Goal: Book appointment/travel/reservation

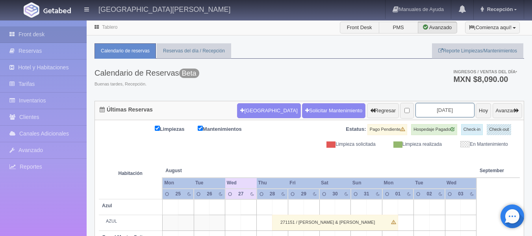
click at [449, 106] on input "2025-08-27" at bounding box center [445, 110] width 59 height 15
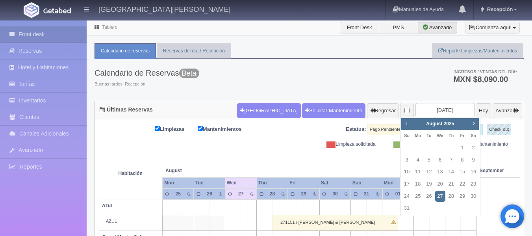
click at [474, 121] on span "Next" at bounding box center [474, 123] width 6 height 6
click at [463, 187] on link "24" at bounding box center [462, 183] width 10 height 11
type input "[DATE]"
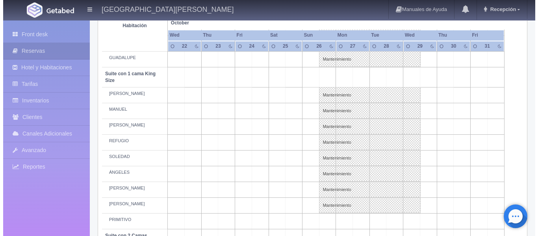
scroll to position [354, 0]
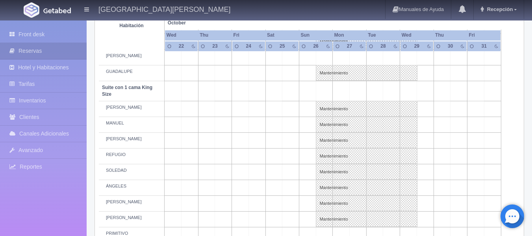
click at [260, 107] on td at bounding box center [257, 109] width 17 height 16
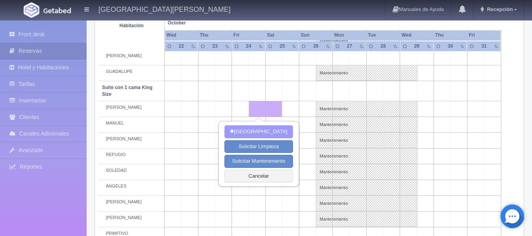
click at [263, 130] on button "[GEOGRAPHIC_DATA]" at bounding box center [259, 131] width 68 height 13
type input "24-10-2025"
type input "25-10-2025"
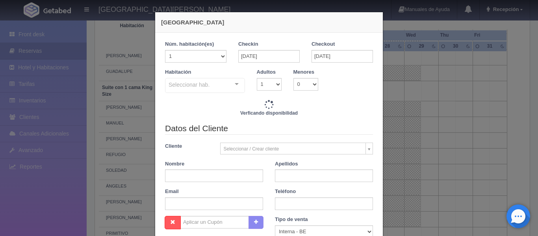
checkbox input "false"
type input "4760.00"
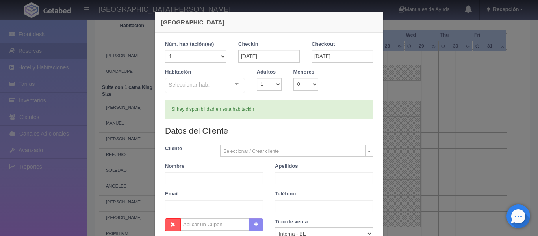
checkbox input "false"
click at [234, 84] on div "Seleccionar hab. Suite con 2 camas matrimoniales-No apta para menores Suite con…" at bounding box center [205, 86] width 80 height 16
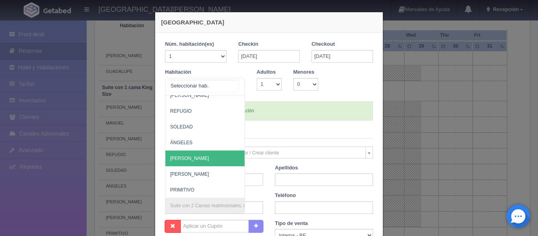
scroll to position [473, 0]
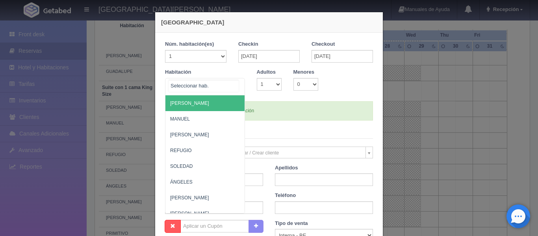
click at [203, 104] on span "[PERSON_NAME]" at bounding box center [243, 103] width 156 height 16
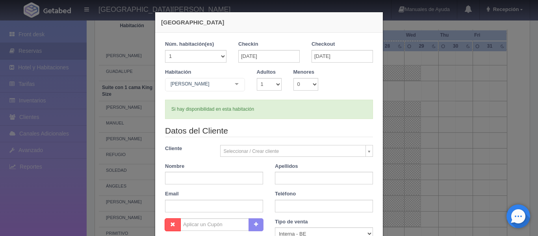
checkbox input "false"
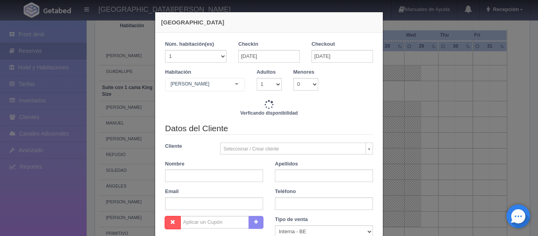
type input "4760.00"
checkbox input "false"
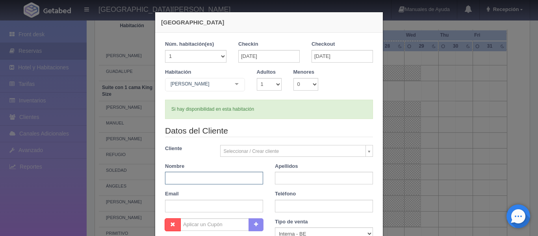
click at [216, 178] on input "text" at bounding box center [214, 178] width 98 height 13
click at [283, 161] on div "Datos del Cliente Cliente Seleccionar / Crear cliente Nuevo Cliente SRTA. MARIO…" at bounding box center [269, 171] width 220 height 93
click at [246, 178] on input "text" at bounding box center [214, 178] width 98 height 13
type input "H"
type input "JESUS"
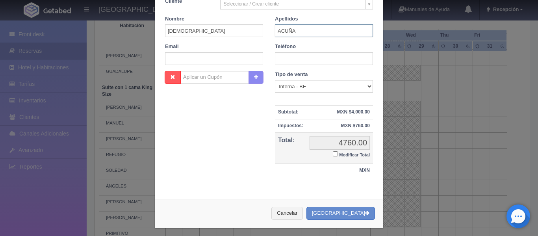
scroll to position [151, 0]
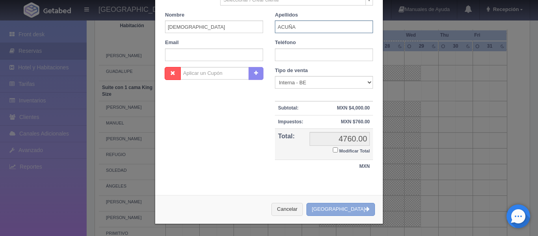
type input "ACUÑA"
click at [327, 210] on button "[GEOGRAPHIC_DATA]" at bounding box center [340, 209] width 69 height 13
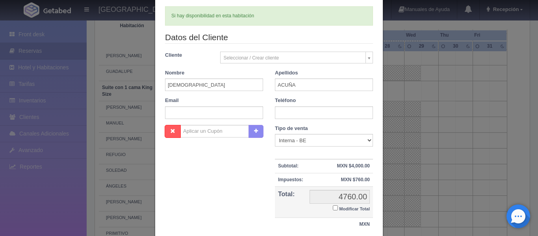
scroll to position [72, 0]
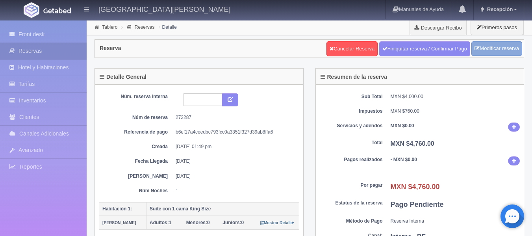
click at [493, 50] on link "Modificar reserva" at bounding box center [496, 48] width 51 height 15
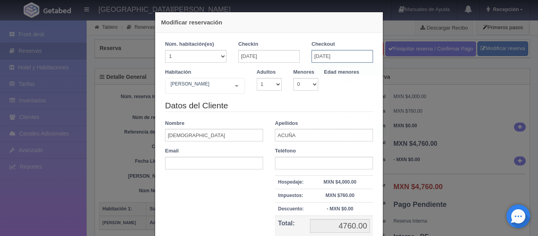
click at [314, 54] on input "[DATE]" at bounding box center [342, 56] width 61 height 13
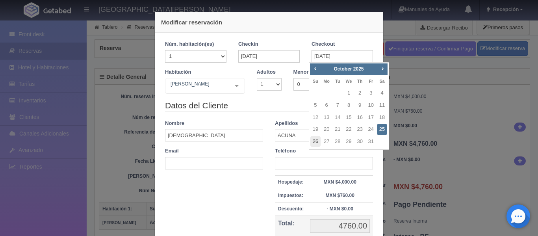
click at [314, 141] on link "26" at bounding box center [315, 141] width 10 height 11
type input "[DATE]"
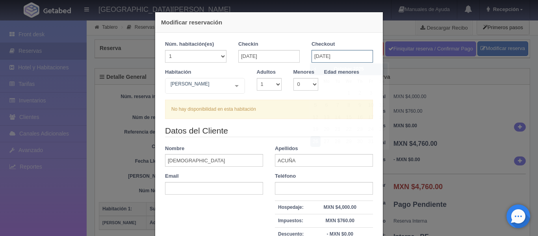
click at [319, 55] on input "26-10-2025" at bounding box center [342, 56] width 61 height 13
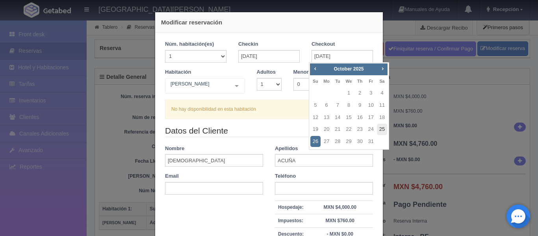
click at [381, 128] on link "25" at bounding box center [382, 129] width 10 height 11
type input "25-10-2025"
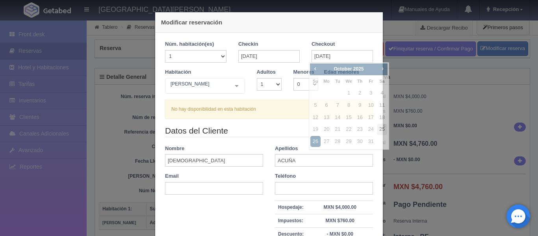
checkbox input "false"
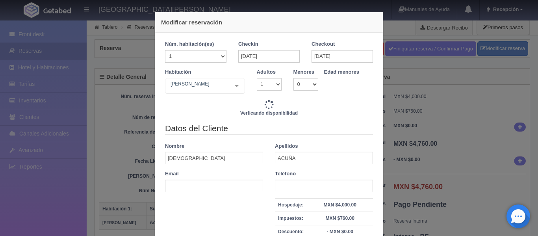
type input "4760.00"
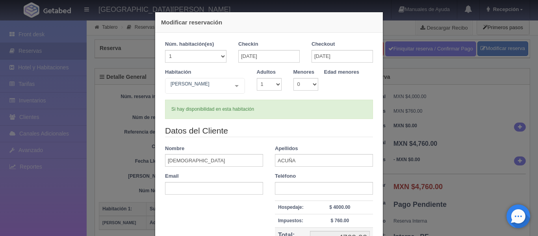
click at [397, 117] on div "Modificar reservación Núm. habitación(es) 1 2 3 4 5 6 7 8 9 10 11 12 13 14 15 1…" at bounding box center [269, 118] width 538 height 236
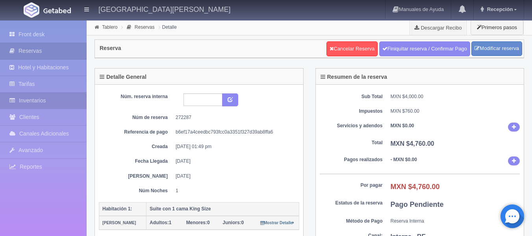
click at [28, 100] on link "Inventarios" at bounding box center [43, 101] width 87 height 16
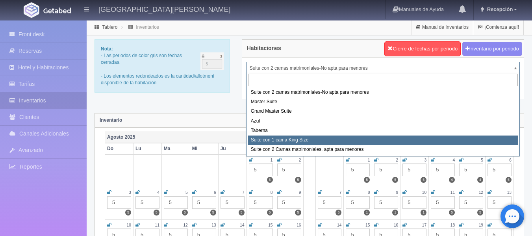
select select "1921"
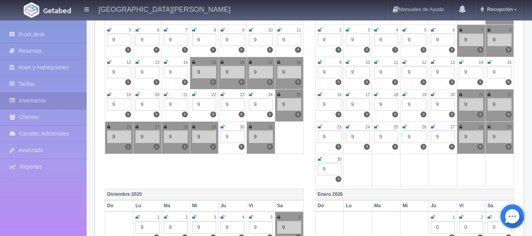
scroll to position [385, 0]
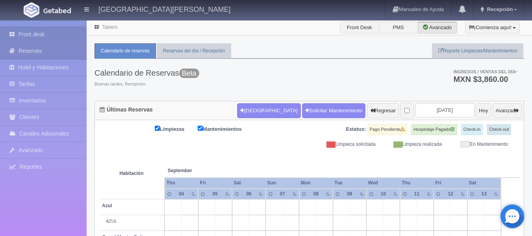
click at [50, 34] on link "Front desk" at bounding box center [43, 34] width 87 height 16
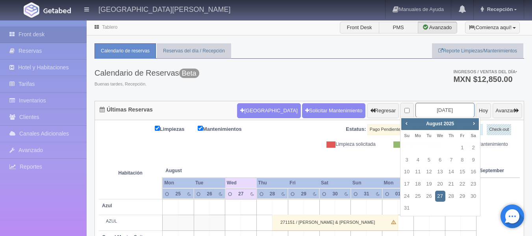
click at [428, 107] on input "2025-08-27" at bounding box center [445, 110] width 59 height 15
click at [474, 124] on span "Next" at bounding box center [474, 123] width 6 height 6
click at [462, 183] on link "24" at bounding box center [462, 183] width 10 height 11
type input "2025-10-24"
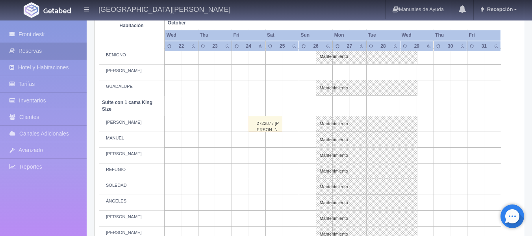
scroll to position [338, 0]
click at [268, 128] on div "272287 / [PERSON_NAME]" at bounding box center [266, 125] width 34 height 16
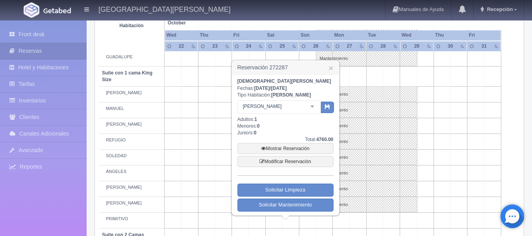
scroll to position [369, 0]
click at [290, 161] on link "Modificar Reservación" at bounding box center [286, 161] width 96 height 11
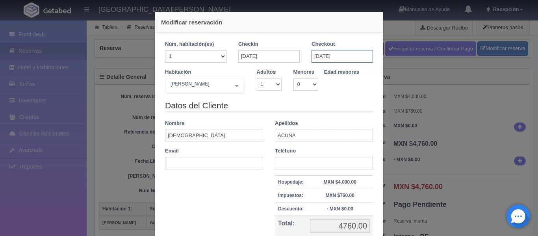
click at [316, 55] on input "25-10-2025" at bounding box center [342, 56] width 61 height 13
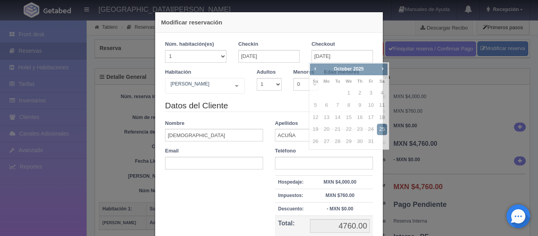
click at [286, 115] on div "Datos del Cliente Nombre JESUS Apellidos ACUÑA Email Teléfono Hospedaje: MXN $4…" at bounding box center [269, 179] width 220 height 158
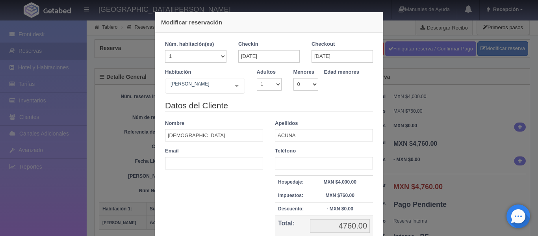
checkbox input "false"
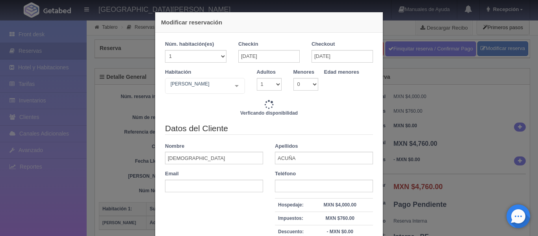
type input "4760.00"
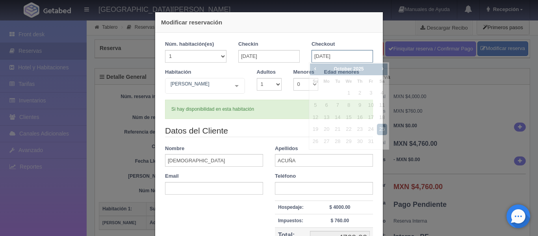
click at [316, 59] on input "25-10-2025" at bounding box center [342, 56] width 61 height 13
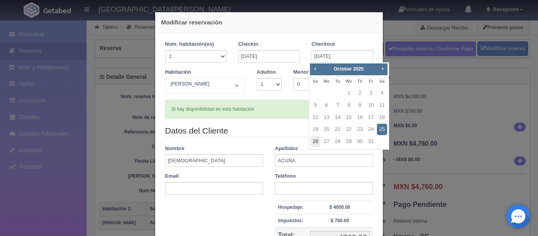
click at [317, 143] on link "26" at bounding box center [315, 141] width 10 height 11
type input "[DATE]"
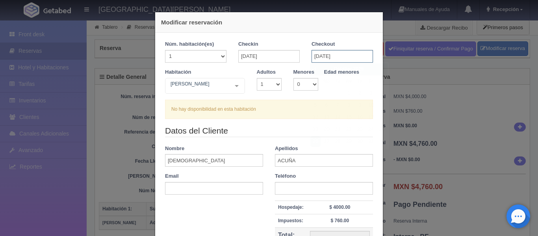
click at [324, 57] on input "[DATE]" at bounding box center [342, 56] width 61 height 13
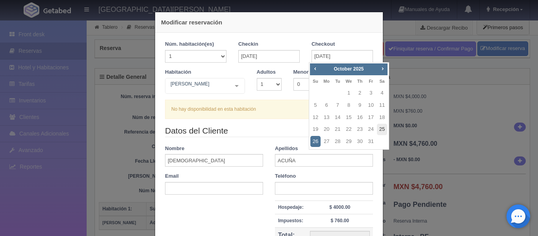
click at [386, 128] on link "25" at bounding box center [382, 129] width 10 height 11
type input "25-10-2025"
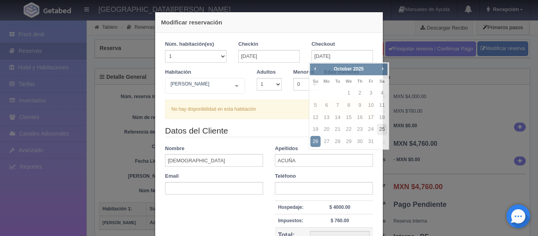
checkbox input "false"
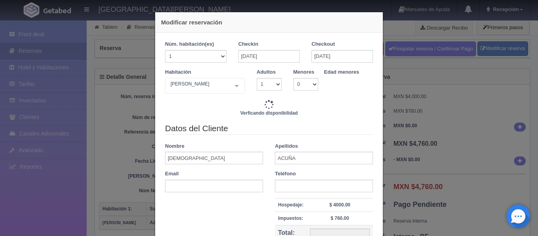
type input "4760.00"
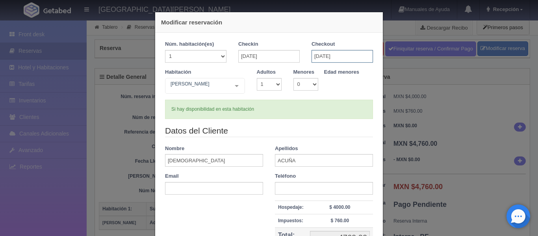
click at [319, 54] on input "25-10-2025" at bounding box center [342, 56] width 61 height 13
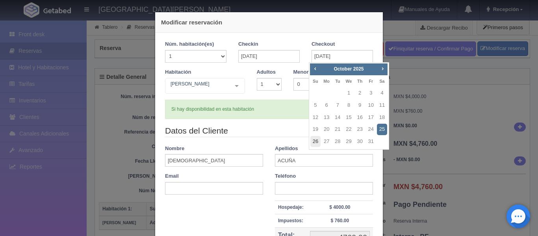
click at [319, 142] on link "26" at bounding box center [315, 141] width 10 height 11
type input "[DATE]"
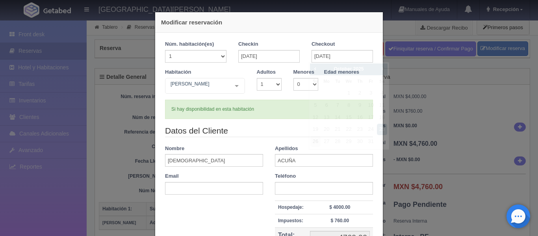
checkbox input "false"
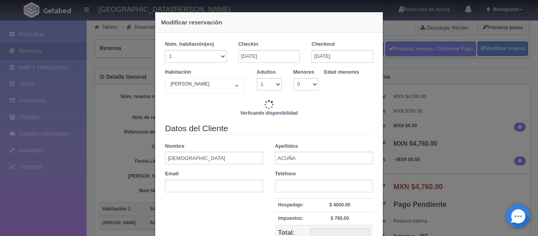
type input "9520.00"
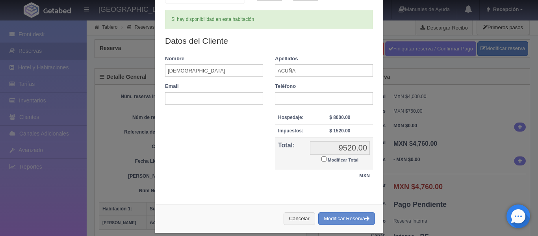
scroll to position [99, 0]
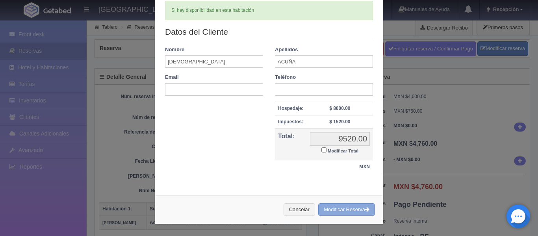
click at [339, 210] on button "Modificar Reserva" at bounding box center [346, 209] width 57 height 13
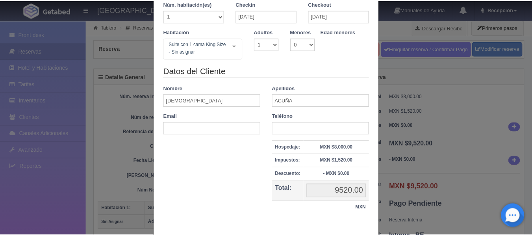
scroll to position [82, 0]
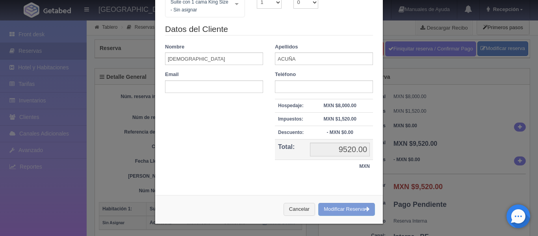
click at [411, 177] on div "Modificar reservación Núm. habitación(es) 1 2 3 4 5 6 7 8 9 10 11 12 13 14 15 1…" at bounding box center [269, 118] width 538 height 236
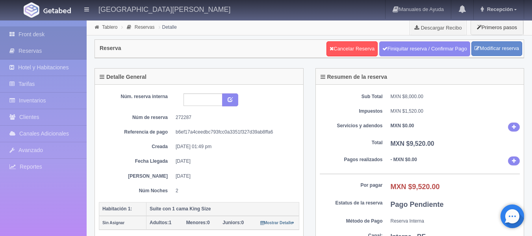
click at [32, 34] on link "Front desk" at bounding box center [43, 34] width 87 height 16
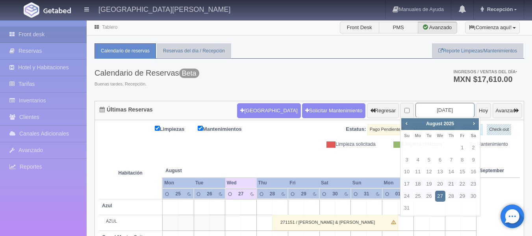
click at [441, 108] on input "[DATE]" at bounding box center [445, 110] width 59 height 15
click at [472, 122] on span "Next" at bounding box center [474, 123] width 6 height 6
click at [462, 183] on link "24" at bounding box center [462, 183] width 10 height 11
type input "[DATE]"
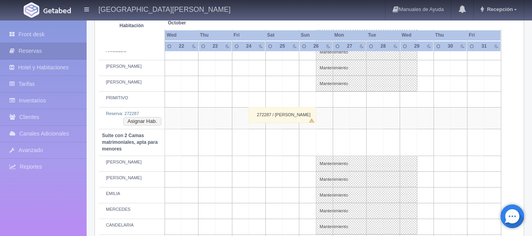
scroll to position [493, 0]
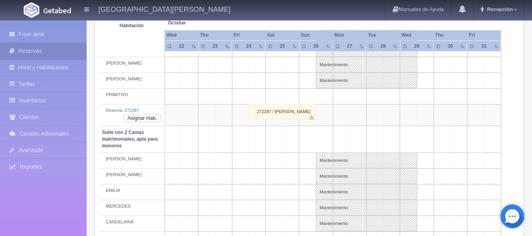
click at [145, 117] on button "Asignar Hab." at bounding box center [142, 118] width 38 height 9
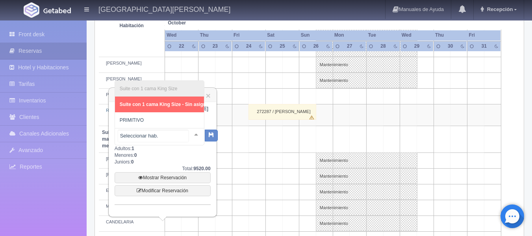
click at [192, 134] on div at bounding box center [196, 134] width 16 height 12
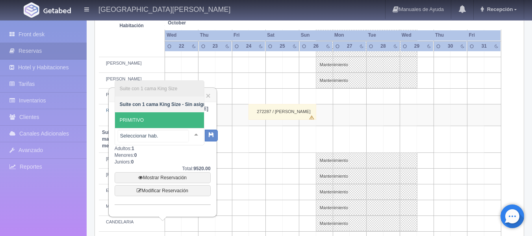
click at [179, 114] on span "PRIMITIVO" at bounding box center [165, 120] width 100 height 16
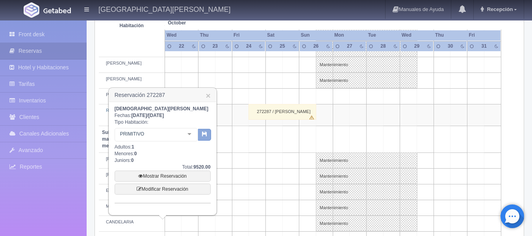
click at [207, 133] on icon "button" at bounding box center [204, 133] width 5 height 5
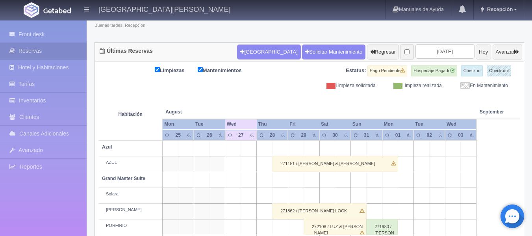
scroll to position [59, 0]
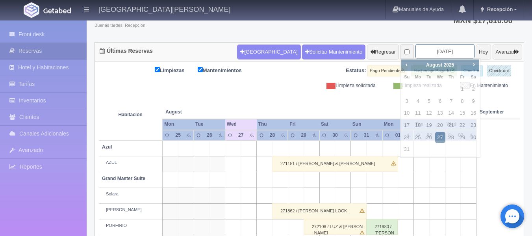
click at [428, 50] on input "[DATE]" at bounding box center [445, 51] width 59 height 15
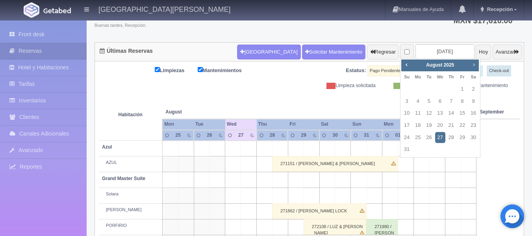
click at [473, 66] on span "Next" at bounding box center [474, 64] width 6 height 6
click at [475, 67] on span "Next" at bounding box center [474, 64] width 6 height 6
click at [461, 127] on link "24" at bounding box center [462, 125] width 10 height 11
type input "[DATE]"
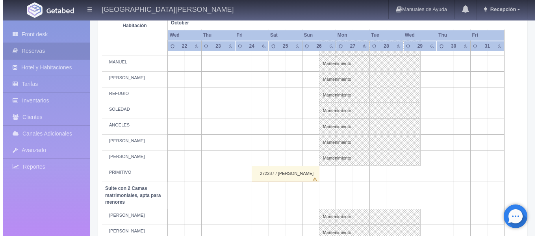
scroll to position [420, 0]
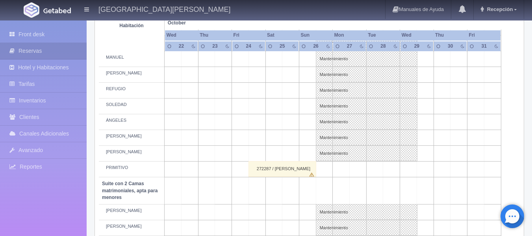
click at [256, 107] on td at bounding box center [257, 106] width 17 height 16
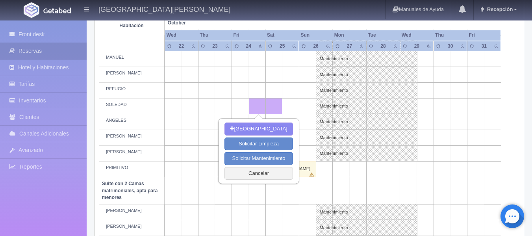
click at [312, 109] on td at bounding box center [307, 106] width 17 height 16
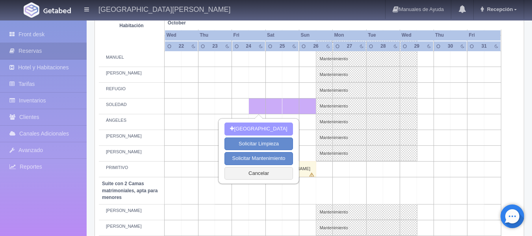
click at [249, 128] on button "Nueva Reserva" at bounding box center [259, 128] width 68 height 13
type input "[DATE]"
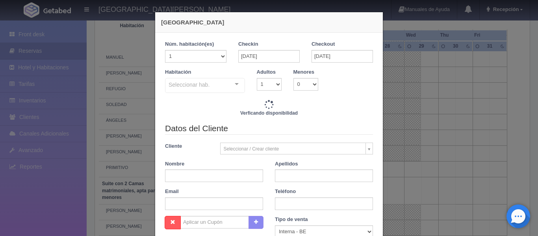
checkbox input "false"
type input "9520.00"
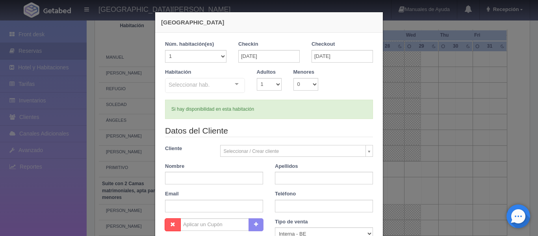
checkbox input "false"
click at [209, 180] on input "text" at bounding box center [214, 178] width 98 height 13
type input "[DEMOGRAPHIC_DATA]"
click at [299, 176] on input "A" at bounding box center [324, 178] width 98 height 13
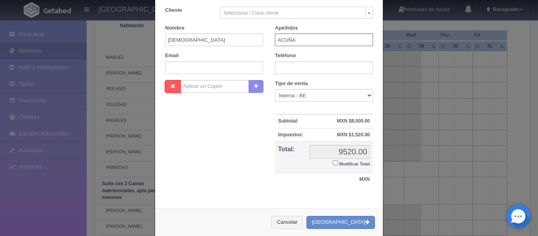
scroll to position [151, 0]
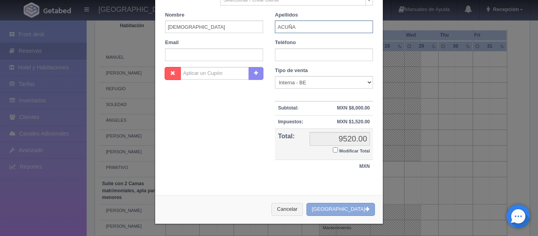
type input "ACUÑA"
click at [345, 209] on button "Crear Reserva" at bounding box center [340, 209] width 69 height 13
